Goal: Task Accomplishment & Management: Use online tool/utility

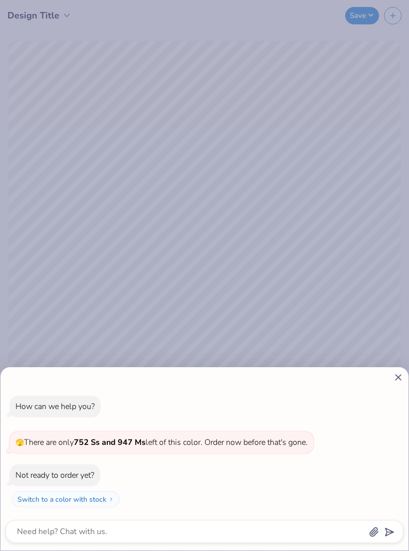
click at [398, 379] on icon at bounding box center [398, 377] width 10 height 10
type textarea "x"
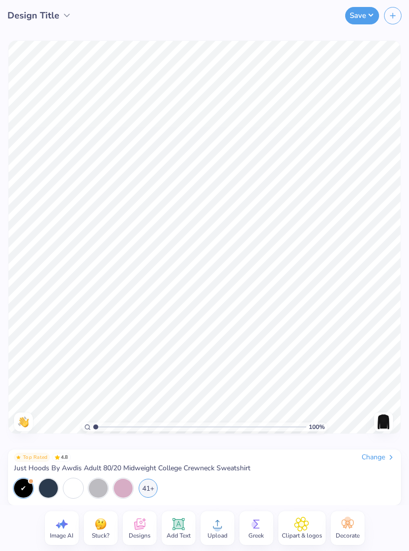
click at [50, 492] on div at bounding box center [48, 488] width 19 height 19
click at [23, 484] on div at bounding box center [23, 488] width 19 height 19
type input "1.08602385132974"
type textarea "x"
type input "1.20709591851433"
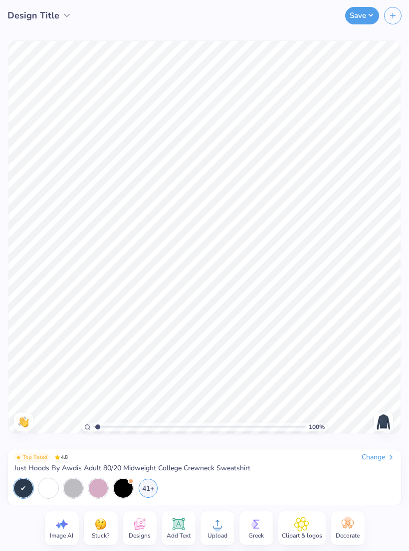
type textarea "x"
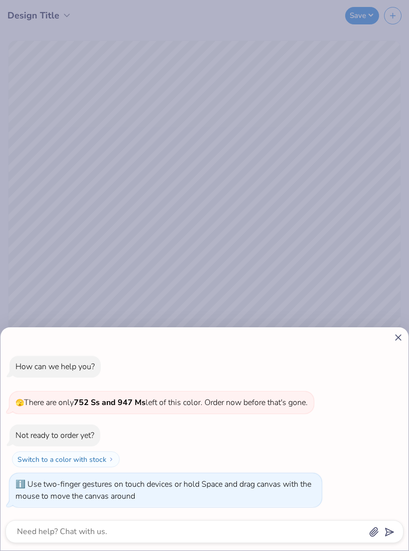
type input "2.8488590112393"
click at [398, 338] on line at bounding box center [397, 337] width 5 height 5
type textarea "x"
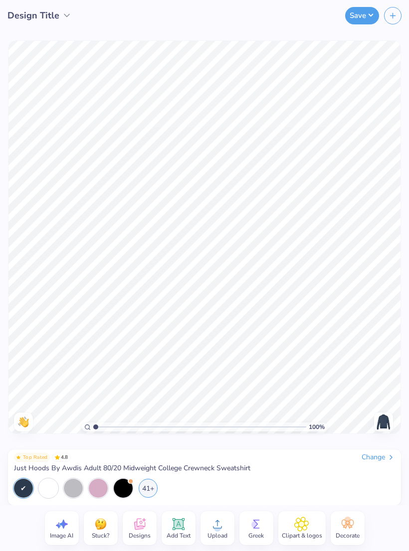
type input "1"
click at [141, 527] on icon at bounding box center [138, 526] width 9 height 8
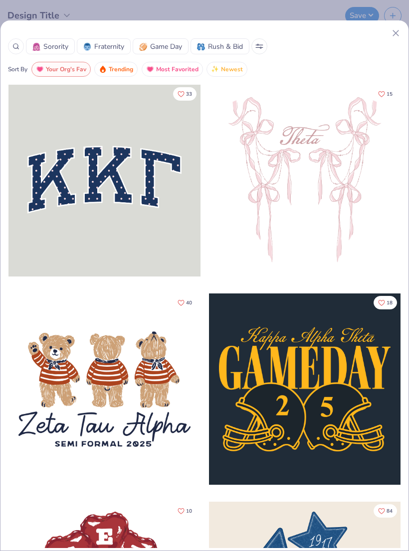
click at [396, 37] on icon at bounding box center [395, 33] width 10 height 10
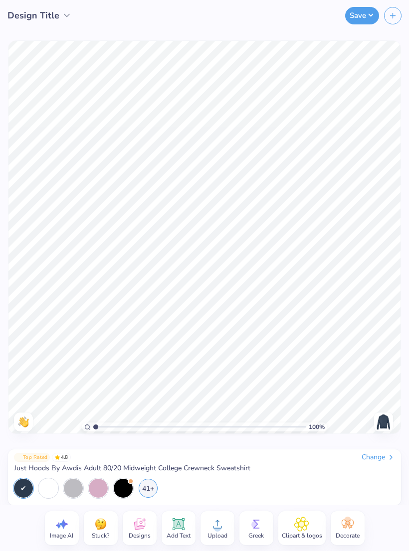
click at [219, 525] on icon at bounding box center [217, 524] width 15 height 15
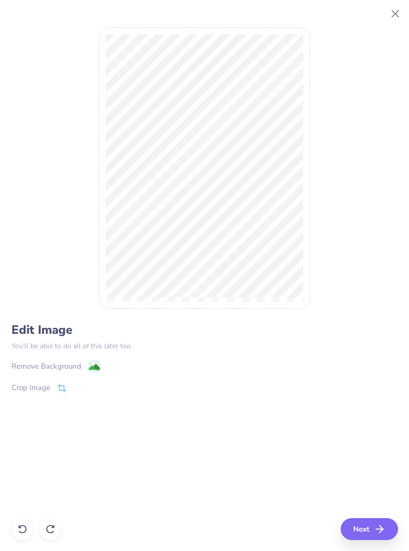
click at [361, 528] on button "Next" at bounding box center [368, 529] width 57 height 22
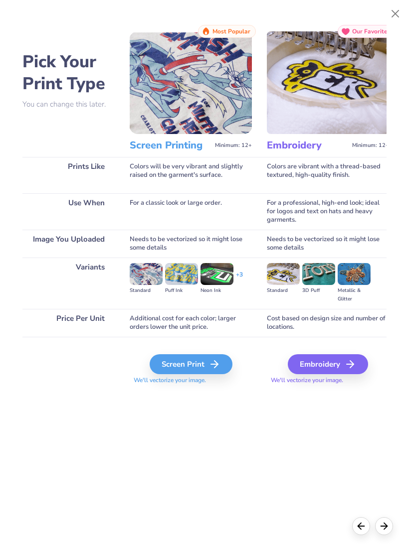
click at [396, 17] on button "Close" at bounding box center [395, 13] width 19 height 19
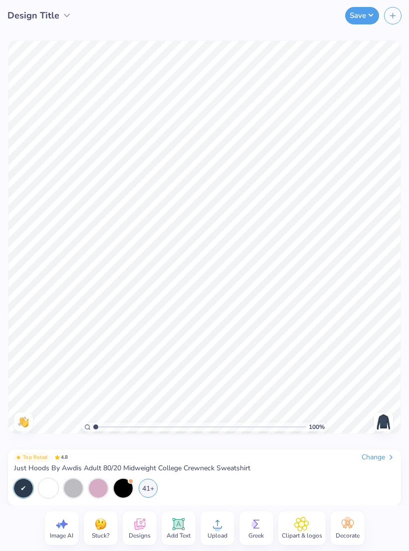
click at [219, 527] on circle at bounding box center [217, 528] width 7 height 7
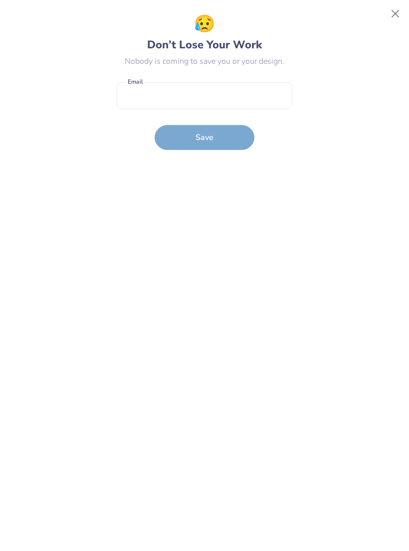
click at [398, 20] on button "Close" at bounding box center [395, 13] width 19 height 19
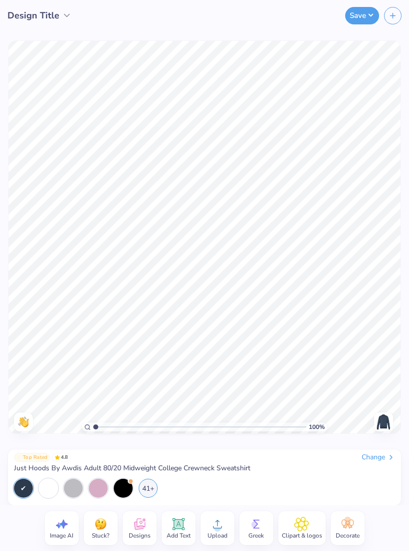
click at [222, 532] on span "Upload" at bounding box center [217, 536] width 20 height 8
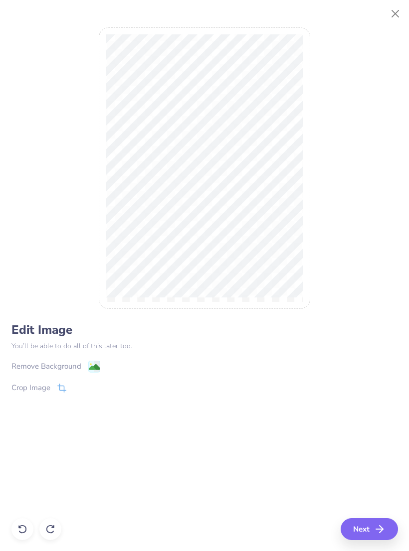
click at [73, 371] on div "Remove Background" at bounding box center [46, 366] width 70 height 11
